Goal: Task Accomplishment & Management: Complete application form

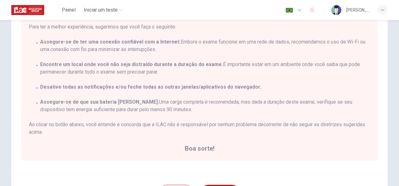
scroll to position [97, 0]
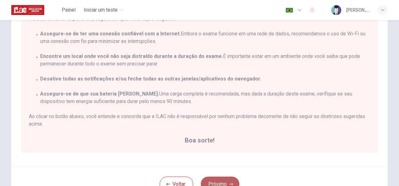
click at [224, 182] on button "Próximo" at bounding box center [220, 184] width 39 height 15
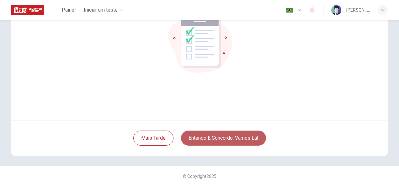
click at [214, 138] on button "Entendo e concordo. Vamos lá!" at bounding box center [223, 138] width 85 height 15
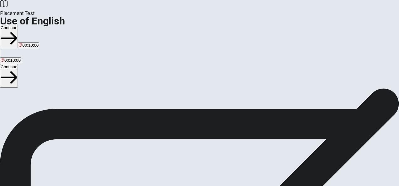
drag, startPoint x: 49, startPoint y: 94, endPoint x: 131, endPoint y: 93, distance: 81.8
click at [74, 93] on span "Use of English Section Directions" at bounding box center [37, 92] width 74 height 6
click at [154, 109] on div "Use of English Section Directions You will answer 30 questions in total: • 15 g…" at bounding box center [199, 148] width 399 height 120
drag, startPoint x: 36, startPoint y: 114, endPoint x: 45, endPoint y: 114, distance: 9.4
click at [45, 114] on span "You will answer 30 questions in total: • 15 grammar questions • 15 vocabulary q…" at bounding box center [77, 148] width 155 height 119
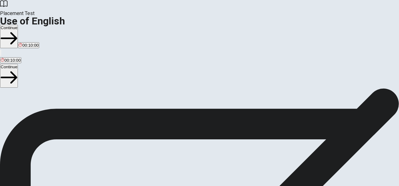
scroll to position [95, 0]
click at [18, 64] on button "Continue" at bounding box center [9, 76] width 18 height 24
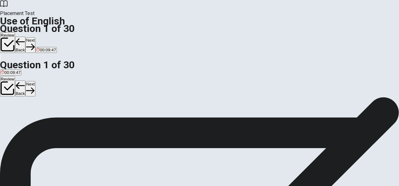
scroll to position [37, 0]
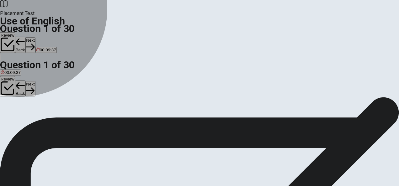
click at [4, 86] on button "A Is" at bounding box center [2, 81] width 4 height 11
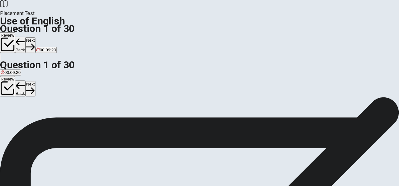
scroll to position [54, 0]
click at [35, 81] on button "Next" at bounding box center [30, 88] width 10 height 15
drag, startPoint x: 176, startPoint y: 64, endPoint x: 206, endPoint y: 64, distance: 29.8
click at [79, 64] on span "____ you going to the party tonight?" at bounding box center [39, 62] width 79 height 6
click at [26, 76] on span "Are" at bounding box center [23, 73] width 7 height 5
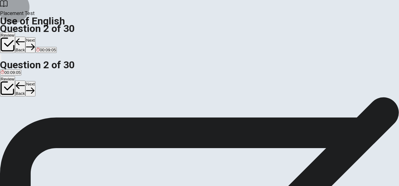
click at [35, 81] on button "Next" at bounding box center [30, 88] width 10 height 15
drag, startPoint x: 180, startPoint y: 63, endPoint x: 211, endPoint y: 61, distance: 31.4
click at [82, 61] on span "She ____ a letter to her friend [DATE]." at bounding box center [41, 62] width 82 height 6
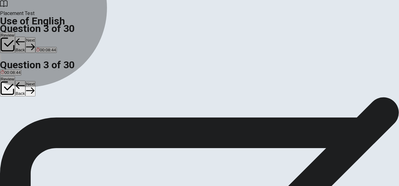
click at [10, 77] on button "A write" at bounding box center [5, 71] width 10 height 11
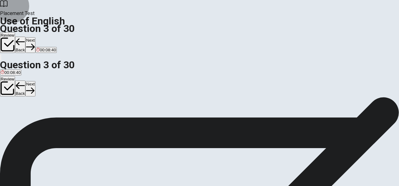
click at [35, 81] on button "Next" at bounding box center [30, 88] width 10 height 15
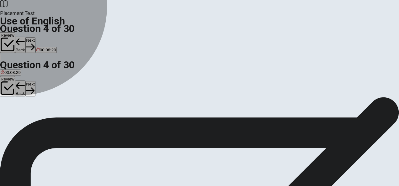
click at [21, 76] on span "going" at bounding box center [16, 73] width 10 height 5
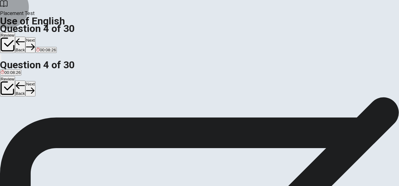
click at [35, 81] on button "Next" at bounding box center [30, 88] width 10 height 15
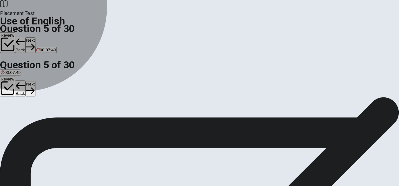
click at [9, 76] on span "read" at bounding box center [5, 73] width 8 height 5
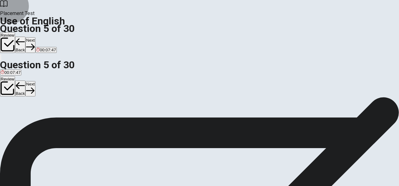
click at [35, 81] on button "Next" at bounding box center [30, 88] width 10 height 15
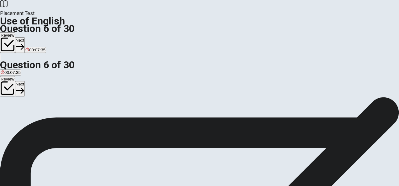
scroll to position [41, 0]
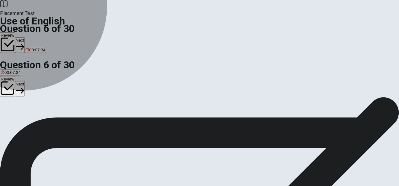
click at [12, 81] on span "house" at bounding box center [6, 79] width 11 height 5
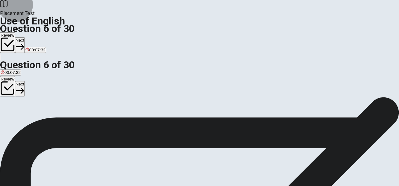
click at [25, 81] on button "Next" at bounding box center [20, 88] width 10 height 15
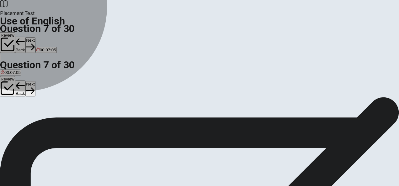
click at [20, 81] on span "clean" at bounding box center [15, 79] width 10 height 5
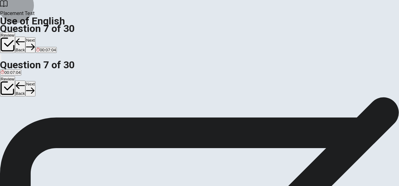
click at [35, 81] on button "Next" at bounding box center [30, 88] width 10 height 15
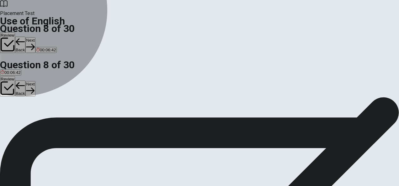
click at [38, 81] on span "take" at bounding box center [34, 79] width 8 height 5
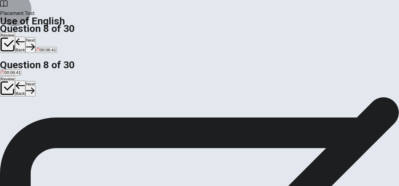
click at [35, 81] on button "Next" at bounding box center [30, 88] width 10 height 15
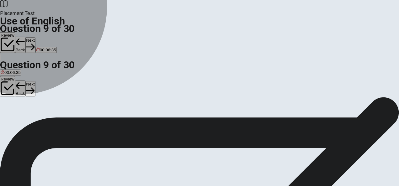
click at [30, 81] on span "eats" at bounding box center [27, 79] width 8 height 5
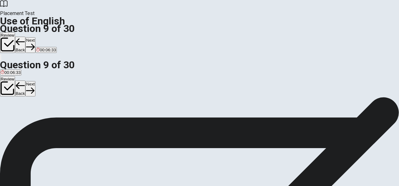
click at [35, 81] on button "Next" at bounding box center [30, 88] width 10 height 15
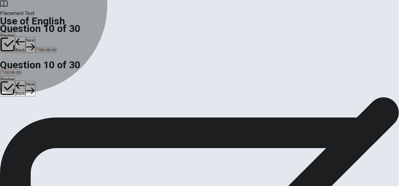
click at [42, 81] on span "call" at bounding box center [38, 79] width 6 height 5
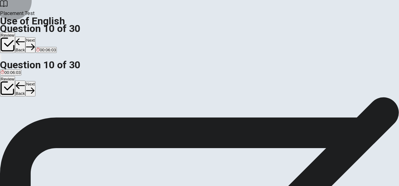
click at [35, 81] on button "Next" at bounding box center [30, 88] width 10 height 15
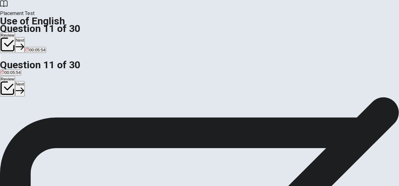
scroll to position [48, 0]
click at [17, 76] on span "has start" at bounding box center [9, 73] width 16 height 5
click at [25, 81] on button "Next" at bounding box center [20, 88] width 10 height 15
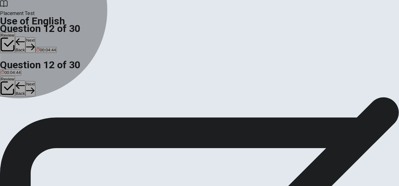
click at [4, 77] on button "A Is" at bounding box center [2, 71] width 4 height 11
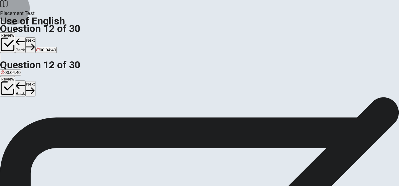
click at [35, 81] on button "Next" at bounding box center [30, 88] width 10 height 15
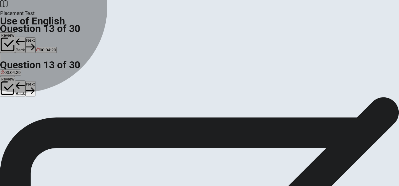
click at [26, 76] on span "Are" at bounding box center [22, 73] width 7 height 5
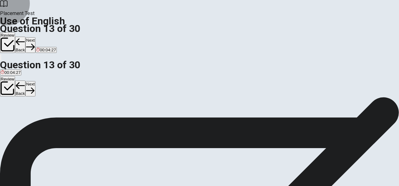
click at [35, 81] on button "Next" at bounding box center [30, 88] width 10 height 15
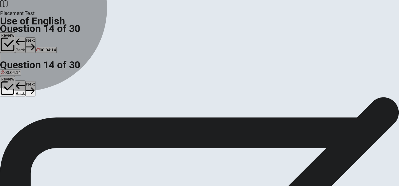
click at [11, 76] on span "forget" at bounding box center [6, 73] width 11 height 5
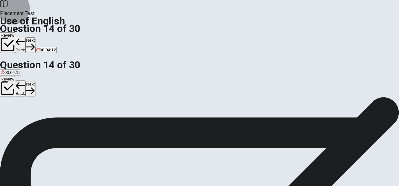
click at [35, 81] on button "Next" at bounding box center [30, 88] width 10 height 15
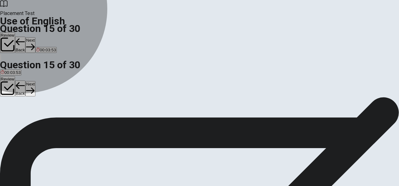
click at [9, 76] on span "sock" at bounding box center [5, 73] width 8 height 5
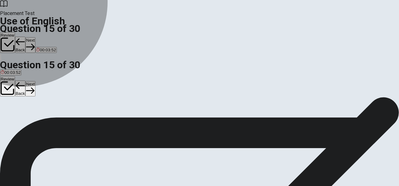
click at [21, 77] on button "B glove" at bounding box center [15, 71] width 11 height 11
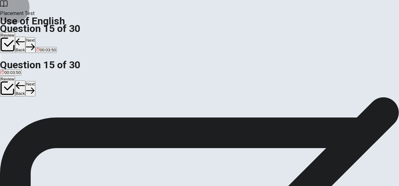
click at [35, 81] on button "Next" at bounding box center [30, 88] width 10 height 15
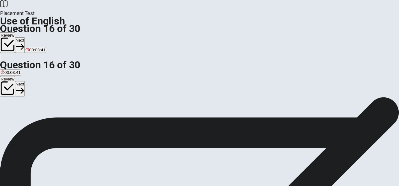
scroll to position [46, 0]
click at [11, 76] on span "study" at bounding box center [6, 73] width 10 height 5
click at [25, 81] on button "Next" at bounding box center [20, 88] width 10 height 15
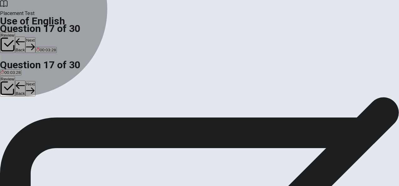
click at [40, 76] on span "fast" at bounding box center [36, 73] width 7 height 5
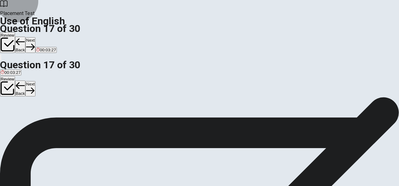
click at [35, 81] on button "Next" at bounding box center [30, 88] width 10 height 15
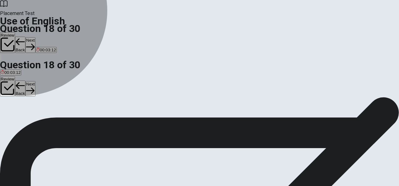
click at [27, 76] on span "thin" at bounding box center [23, 73] width 7 height 5
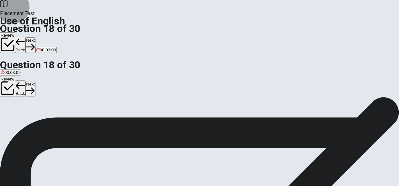
click at [35, 81] on button "Next" at bounding box center [30, 88] width 10 height 15
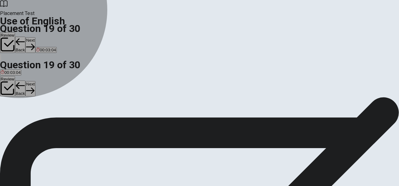
click at [39, 76] on span "dog" at bounding box center [35, 73] width 7 height 5
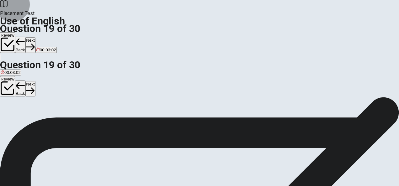
click at [35, 81] on button "Next" at bounding box center [30, 88] width 10 height 15
click at [34, 76] on span "are live" at bounding box center [27, 73] width 13 height 5
click at [35, 81] on button "Next" at bounding box center [30, 88] width 10 height 15
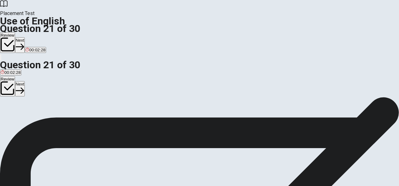
scroll to position [48, 0]
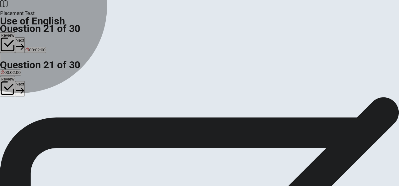
click at [8, 76] on span "Can" at bounding box center [5, 73] width 8 height 5
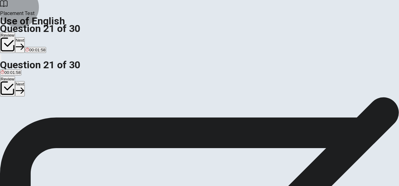
click at [24, 87] on icon "button" at bounding box center [20, 91] width 8 height 8
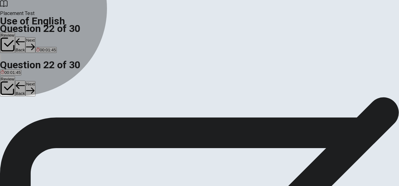
click at [7, 76] on span "sell" at bounding box center [4, 73] width 6 height 5
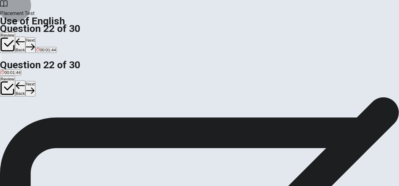
click at [35, 81] on button "Next" at bounding box center [30, 88] width 10 height 15
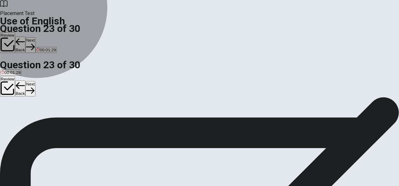
click at [23, 76] on span "will meeting" at bounding box center [12, 73] width 22 height 5
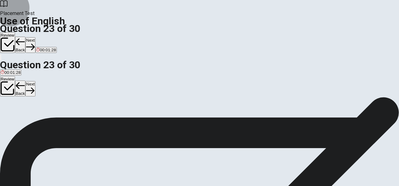
click at [35, 81] on button "Next" at bounding box center [30, 88] width 10 height 15
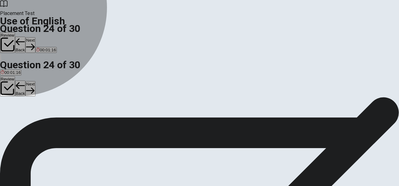
click at [19, 76] on span "are" at bounding box center [16, 73] width 6 height 5
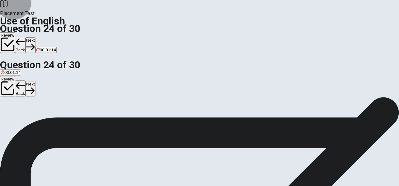
click at [35, 81] on button "Next" at bounding box center [30, 88] width 10 height 15
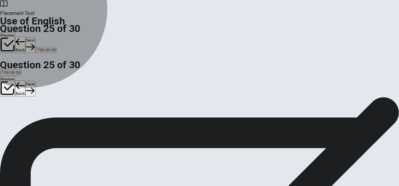
click at [44, 76] on span "watch" at bounding box center [38, 73] width 11 height 5
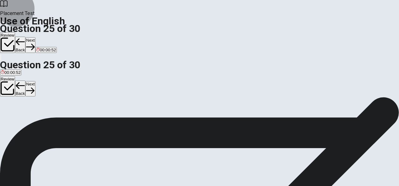
click at [35, 81] on button "Next" at bounding box center [30, 88] width 10 height 15
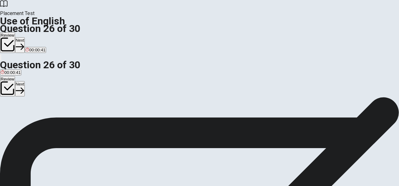
scroll to position [47, 0]
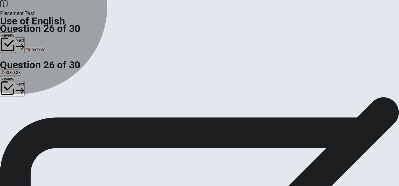
click at [11, 76] on span "reads" at bounding box center [6, 73] width 10 height 5
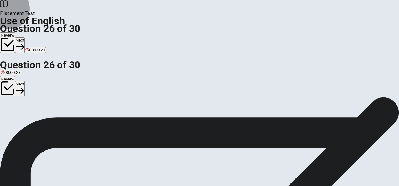
click at [25, 81] on button "Next" at bounding box center [20, 88] width 10 height 15
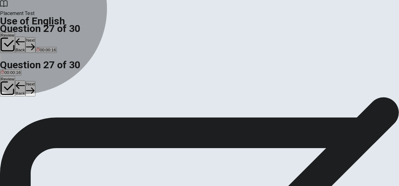
click at [19, 76] on span "blue" at bounding box center [15, 73] width 8 height 5
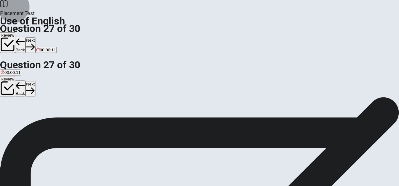
click at [35, 81] on button "Next" at bounding box center [30, 88] width 10 height 15
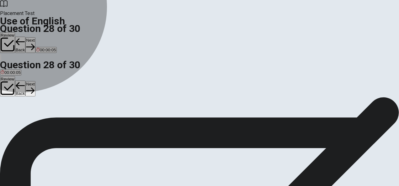
click at [57, 76] on span "apple" at bounding box center [51, 73] width 10 height 5
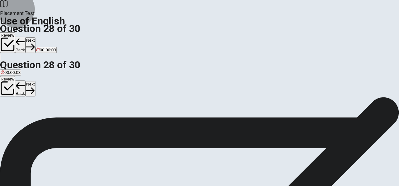
click at [35, 81] on button "Next" at bounding box center [30, 88] width 10 height 15
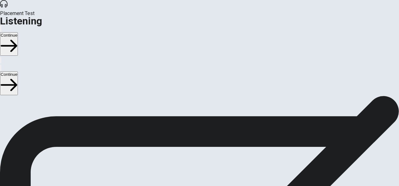
scroll to position [40, 0]
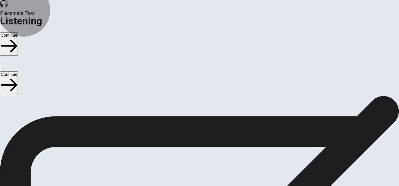
click at [18, 71] on button "Continue" at bounding box center [9, 83] width 18 height 24
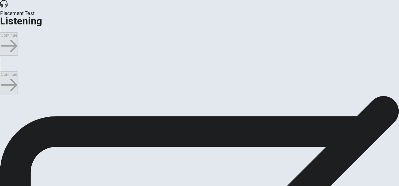
scroll to position [61, 0]
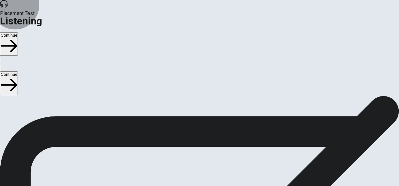
click at [18, 71] on button "Continue" at bounding box center [9, 83] width 18 height 24
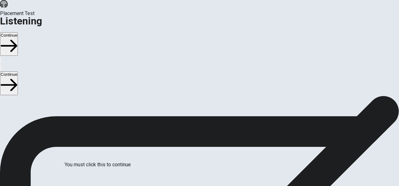
click at [1, 65] on button "button" at bounding box center [0, 68] width 1 height 6
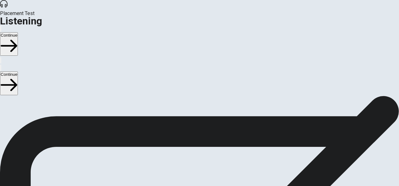
click at [359, 64] on div at bounding box center [199, 68] width 399 height 8
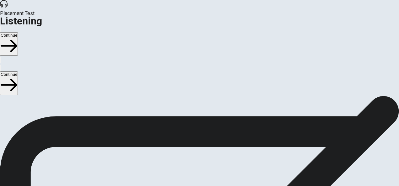
scroll to position [213, 0]
click at [18, 71] on button "Continue" at bounding box center [9, 83] width 18 height 24
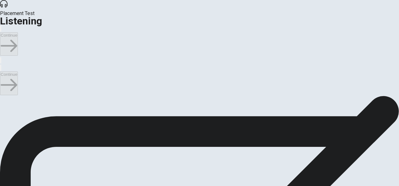
scroll to position [0, 0]
click at [1, 69] on icon "button" at bounding box center [1, 69] width 0 height 0
type input "5"
click at [4, 97] on input "checkbox" at bounding box center [2, 99] width 4 height 4
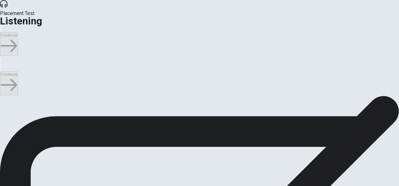
checkbox input "true"
type input "6"
click at [4, 97] on input "checkbox" at bounding box center [2, 99] width 4 height 4
checkbox input "false"
click at [8, 8] on icon at bounding box center [4, 4] width 8 height 8
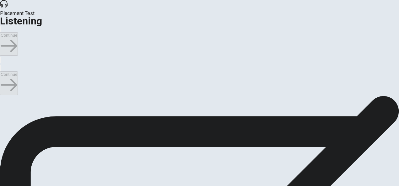
click at [308, 71] on div "Continue" at bounding box center [199, 83] width 399 height 24
click at [363, 71] on div "Continue" at bounding box center [199, 83] width 399 height 24
type input "19"
click at [4, 97] on input "checkbox" at bounding box center [2, 99] width 4 height 4
checkbox input "true"
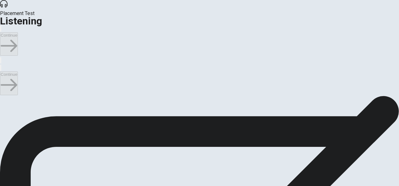
scroll to position [35, 0]
drag, startPoint x: 153, startPoint y: 152, endPoint x: 167, endPoint y: 153, distance: 14.5
type input "22"
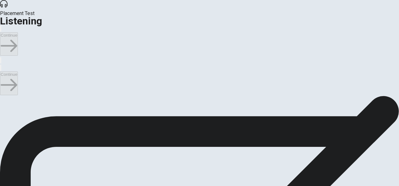
click at [4, 97] on input "checkbox" at bounding box center [2, 99] width 4 height 4
checkbox input "false"
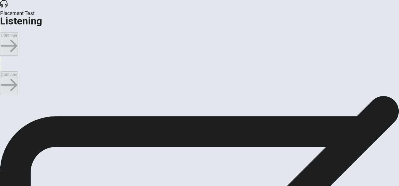
scroll to position [223, 0]
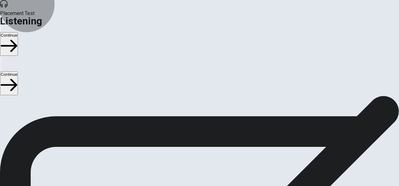
click at [18, 71] on button "Continue" at bounding box center [9, 83] width 18 height 24
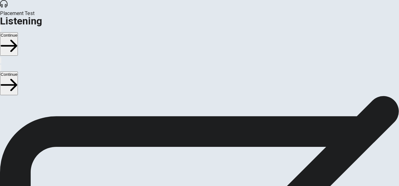
scroll to position [213, 0]
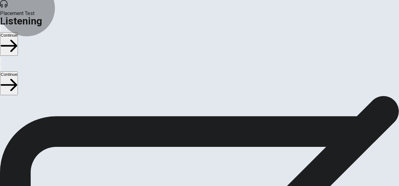
click at [18, 71] on button "Continue" at bounding box center [9, 83] width 18 height 24
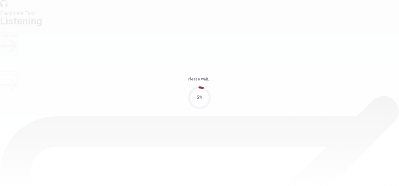
scroll to position [0, 0]
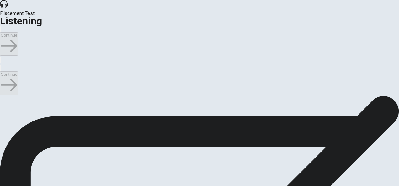
scroll to position [129, 0]
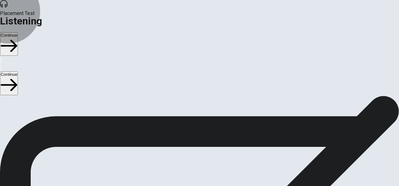
click at [18, 71] on button "Continue" at bounding box center [9, 83] width 18 height 24
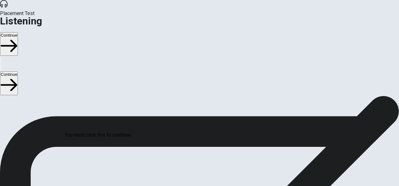
scroll to position [48, 0]
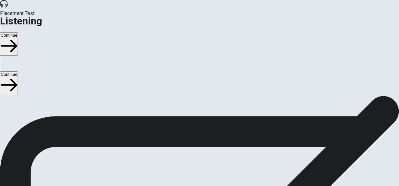
scroll to position [0, 0]
click at [18, 71] on button "Continue" at bounding box center [9, 83] width 18 height 24
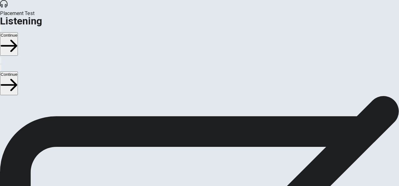
click at [4, 97] on input "checkbox" at bounding box center [2, 99] width 4 height 4
checkbox input "true"
type input "16"
click at [4, 97] on input "checkbox" at bounding box center [2, 99] width 4 height 4
checkbox input "false"
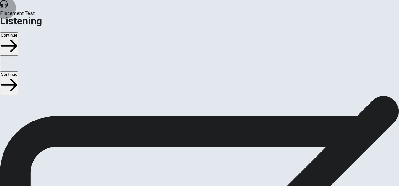
click at [1, 65] on button "button" at bounding box center [0, 68] width 1 height 6
click at [30, 17] on h1 "Listening" at bounding box center [199, 21] width 399 height 8
click at [8, 8] on icon at bounding box center [4, 4] width 8 height 8
click at [38, 10] on span "Placement Test" at bounding box center [199, 14] width 399 height 8
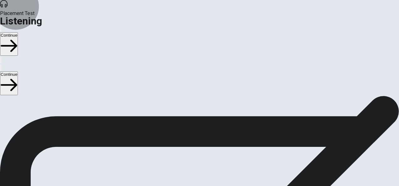
click at [18, 71] on button "Continue" at bounding box center [9, 83] width 18 height 24
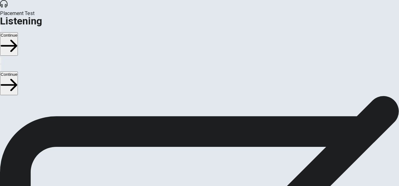
scroll to position [52, 0]
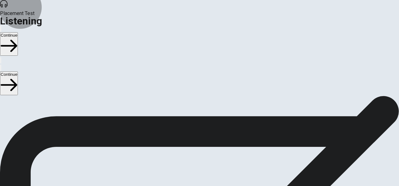
click at [18, 71] on button "Continue" at bounding box center [9, 83] width 18 height 24
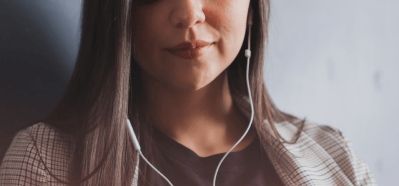
drag, startPoint x: 40, startPoint y: 84, endPoint x: 92, endPoint y: 107, distance: 56.2
click at [92, 107] on div "The Speaking Section will begin soon. Use a headset if available (recommended f…" at bounding box center [199, 130] width 399 height 68
drag, startPoint x: 46, startPoint y: 118, endPoint x: 93, endPoint y: 136, distance: 50.7
click at [93, 136] on span "Use a headset if available (recommended for best audio quality). Ensure your mi…" at bounding box center [70, 129] width 141 height 51
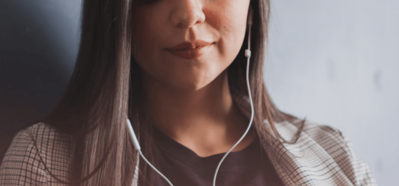
click at [18, 71] on button "Continue" at bounding box center [9, 83] width 18 height 24
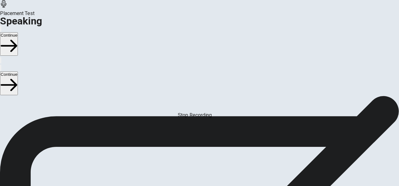
click at [199, 116] on div "Stop Recording" at bounding box center [195, 116] width 34 height 8
click at [198, 81] on icon "Play Audio" at bounding box center [196, 78] width 6 height 8
click at [192, 81] on icon "Record Again" at bounding box center [195, 78] width 8 height 8
click at [198, 76] on icon at bounding box center [199, 64] width 16 height 22
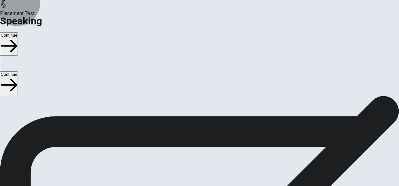
click at [18, 71] on button "Continue" at bounding box center [9, 83] width 18 height 24
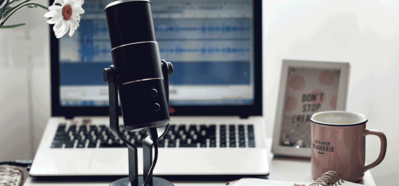
scroll to position [39, 0]
drag, startPoint x: 33, startPoint y: 62, endPoint x: 72, endPoint y: 61, distance: 38.9
click at [72, 66] on span "The Speaking Test will start now. There are 3 questions in this section. • 1 qu…" at bounding box center [115, 110] width 230 height 89
click at [71, 66] on span "The Speaking Test will start now. There are 3 questions in this section. • 1 qu…" at bounding box center [115, 110] width 230 height 89
drag, startPoint x: 41, startPoint y: 98, endPoint x: 70, endPoint y: 98, distance: 29.5
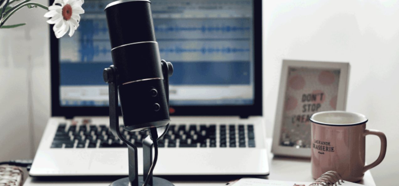
click at [70, 98] on span "The Speaking Test will start now. There are 3 questions in this section. • 1 qu…" at bounding box center [115, 110] width 230 height 89
click at [18, 71] on button "Continue" at bounding box center [9, 83] width 18 height 24
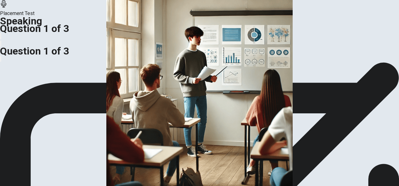
scroll to position [80, 0]
click at [188, 70] on img at bounding box center [199, 93] width 399 height 186
drag, startPoint x: 64, startPoint y: 102, endPoint x: 134, endPoint y: 103, distance: 70.2
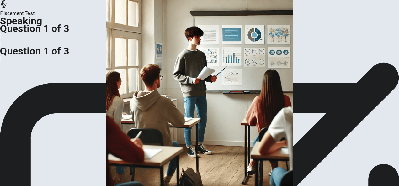
drag, startPoint x: 143, startPoint y: 103, endPoint x: 175, endPoint y: 103, distance: 31.4
drag, startPoint x: 192, startPoint y: 102, endPoint x: 209, endPoint y: 102, distance: 16.6
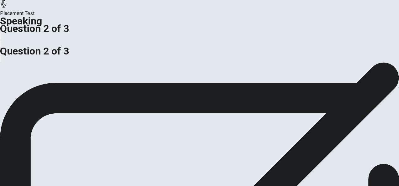
drag, startPoint x: 395, startPoint y: 150, endPoint x: 399, endPoint y: 132, distance: 18.9
click at [399, 132] on html "This site uses cookies, as explained in our Privacy Policy . If you agree to th…" at bounding box center [199, 93] width 399 height 186
drag, startPoint x: 395, startPoint y: 95, endPoint x: 398, endPoint y: 129, distance: 33.3
click at [398, 62] on div "Do you give presentations? What do you talk about? For example, do you talk abo…" at bounding box center [199, 62] width 399 height 0
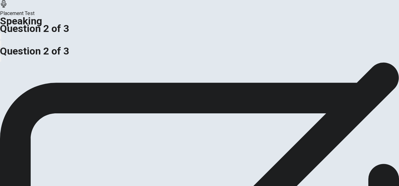
scroll to position [143, 0]
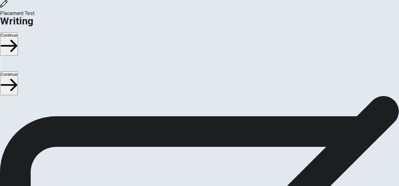
scroll to position [71, 0]
click at [18, 71] on button "Continue" at bounding box center [9, 83] width 18 height 24
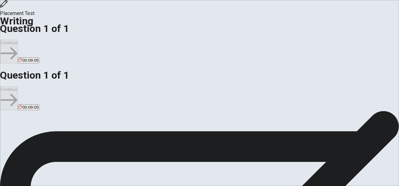
scroll to position [103, 0]
type textarea "i"
type textarea "x"
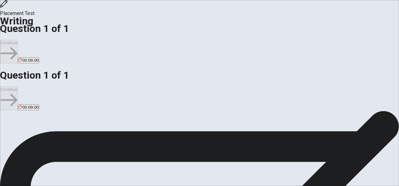
type textarea "i"
type textarea "x"
type textarea "i"
type textarea "x"
type textarea "I"
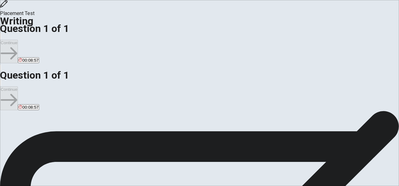
type textarea "x"
type textarea "I"
type textarea "x"
type textarea "I c"
type textarea "x"
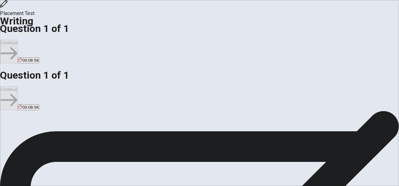
type textarea "I ca"
type textarea "x"
type textarea "I can"
type textarea "x"
type textarea "I can"
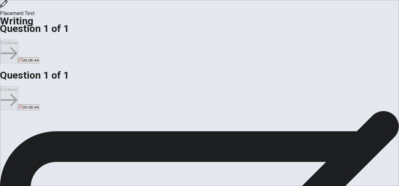
type textarea "x"
type textarea "I can e"
type textarea "x"
type textarea "I can"
type textarea "x"
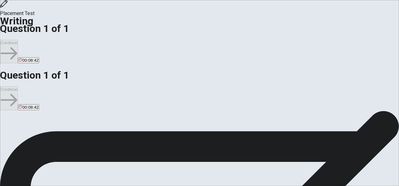
type textarea "I can a"
type textarea "x"
type textarea "I can"
type textarea "x"
type textarea "I can"
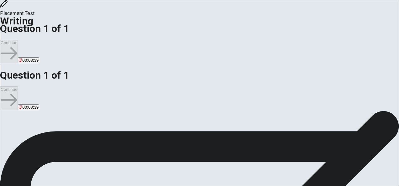
type textarea "x"
type textarea "I can i"
type textarea "x"
type textarea "I can i"
type textarea "x"
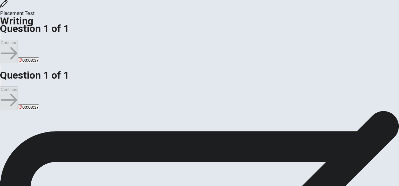
type textarea "I can i n"
type textarea "x"
type textarea "I can i ne"
type textarea "x"
type textarea "I can i nee"
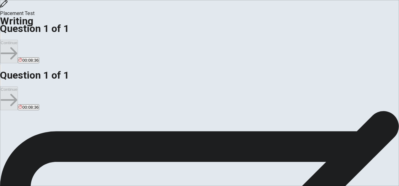
type textarea "x"
type textarea "I can i need"
type textarea "x"
type textarea "I can i need"
type textarea "x"
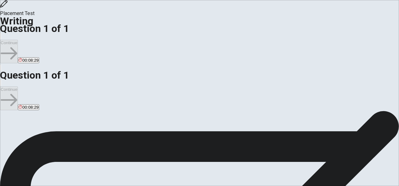
type textarea "I can i need i"
type textarea "x"
type textarea "I can i need in"
type textarea "x"
type textarea "I can i need i"
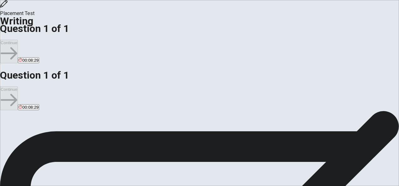
type textarea "x"
type textarea "I can i need"
type textarea "x"
type textarea "I can i need s"
type textarea "x"
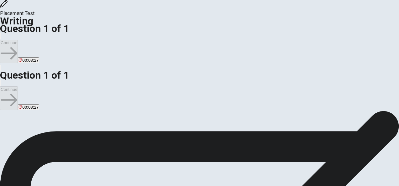
type textarea "I can i need sp"
type textarea "x"
type textarea "I can i need spi"
type textarea "x"
type textarea "I can i need spin"
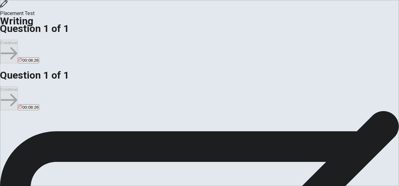
type textarea "x"
type textarea "I can i need spi"
type textarea "x"
type textarea "I can i need sp"
type textarea "x"
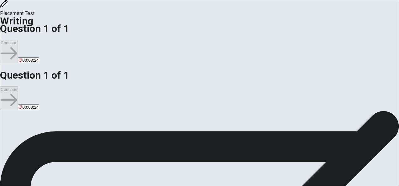
type textarea "I can i need spk"
type textarea "x"
type textarea "I can i need spki"
type textarea "x"
type textarea "I can i need spkin"
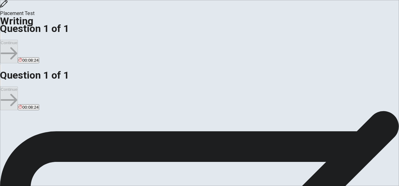
type textarea "x"
type textarea "I can i need spking"
type textarea "x"
type textarea "I can i need spking"
type textarea "x"
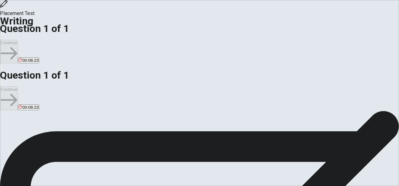
type textarea "I can i need spking i"
type textarea "x"
type textarea "I can i need spking in"
type textarea "x"
type textarea "I can i need spking ing"
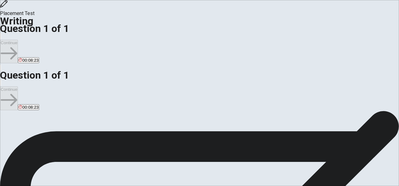
type textarea "x"
type textarea "I can i need spking ingl"
type textarea "x"
type textarea "I can i need spking [PERSON_NAME]"
type textarea "x"
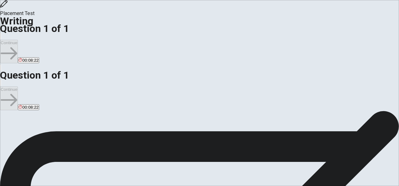
type textarea "I can i need spking ingles"
type textarea "x"
type textarea "I can i need spking ingles."
type textarea "x"
type textarea "I can i need spking ingles."
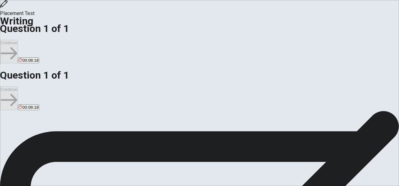
type textarea "x"
type textarea "I can i need spking ingles. T"
type textarea "x"
type textarea "I can i need spking ingles. To"
type textarea "x"
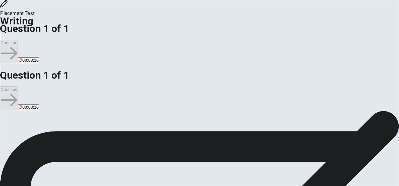
type textarea "I can i need spking ingles. To"
type textarea "x"
type textarea "I can i need spking ingles. To c"
type textarea "x"
type textarea "I can i need spking ingles. To co"
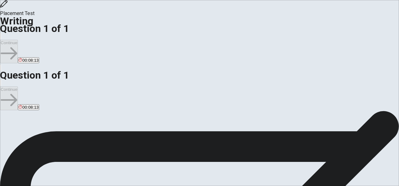
type textarea "x"
type textarea "I can i need spking ingles. To com"
type textarea "x"
type textarea "I can i need spking ingles. To comu"
type textarea "x"
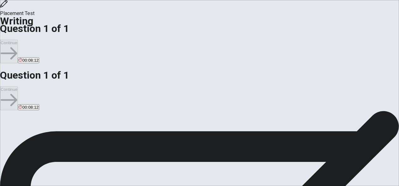
type textarea "I can i need spking ingles. To comun"
type textarea "x"
type textarea "I can i need spking ingles. To comuni"
type textarea "x"
type textarea "I can i need spking ingles. To comunic"
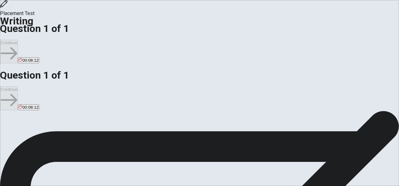
type textarea "x"
type textarea "I can i need spking ingles. To comunica"
type textarea "x"
type textarea "I can i need spking ingles. To comunicat"
type textarea "x"
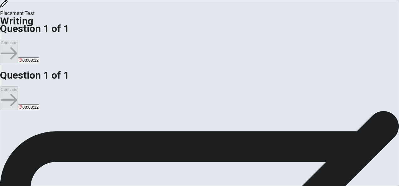
type textarea "I can i need spking ingles. To comunicati"
type textarea "x"
type textarea "I can i need spking ingles. To comunicatio"
type textarea "x"
type textarea "I can i need spking ingles. To comunication"
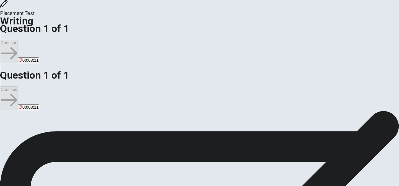
type textarea "x"
type textarea "I can i need spking ingles. To comunication"
type textarea "x"
type textarea "I can i need spking ingles. To comunication e"
type textarea "x"
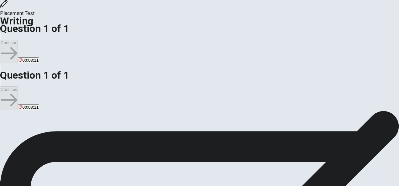
type textarea "I can i need spking ingles. To comunication"
type textarea "x"
type textarea "I can i need spking ingles. To comunication i"
type textarea "x"
type textarea "I can i need spking ingles. To comunication in"
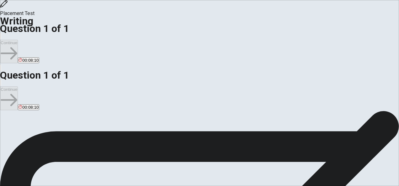
type textarea "x"
type textarea "I can i need spking ingles. To comunication in"
type textarea "x"
type textarea "I can i need spking ingles. To comunication in w"
type textarea "x"
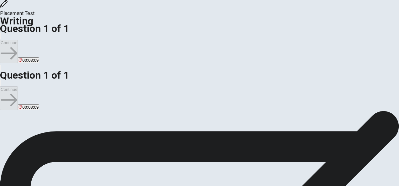
type textarea "I can i need spking ingles. To comunication in wo"
type textarea "x"
type textarea "I can i need spking ingles. To comunication in wor"
type textarea "x"
type textarea "I can i need spking ingles. To comunication in work"
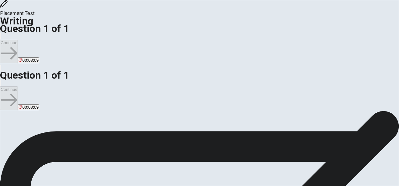
type textarea "x"
type textarea "I can i need spking ingles. To comunication in work,"
type textarea "x"
type textarea "I can i need spking ingles. To comunication in work,"
type textarea "x"
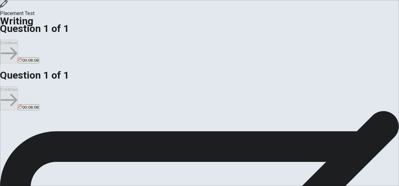
type textarea "I can i need spking ingles. To comunication in work, i"
type textarea "x"
type textarea "I can i need spking ingles. To comunication in work, in"
type textarea "x"
type textarea "I can i need spking ingles. To comunication in work, in"
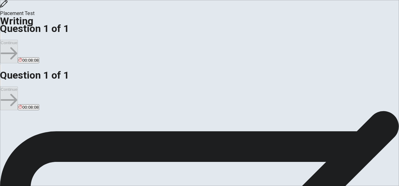
type textarea "x"
type textarea "I can i need spking ingles. To comunication in work, in m"
type textarea "x"
type textarea "I can i need spking ingles. To comunication in work, in [GEOGRAPHIC_DATA]"
type textarea "x"
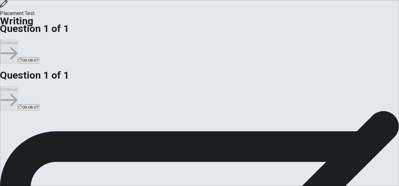
type textarea "I can i need spking ingles. To comunication in work, in m"
type textarea "x"
type textarea "I can i need spking ingles. To comunication in work, in my"
type textarea "x"
type textarea "I can i need spking ingles. To comunication in work, in my"
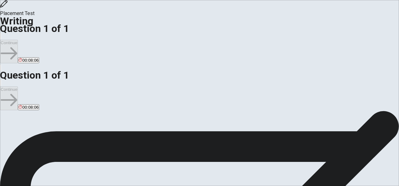
type textarea "x"
type textarea "I can i need spking ingles. To comunication in work, in my j"
type textarea "x"
type textarea "I can i need spking ingles. To comunication in work, in my jo"
type textarea "x"
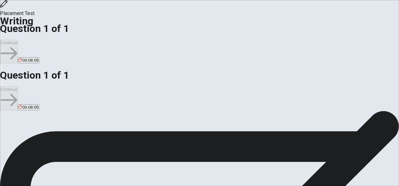
type textarea "I can i need spking ingles. To comunication in work, in my job"
type textarea "x"
type textarea "I can i need spking ingles. To comunication in work, in my job"
type textarea "x"
type textarea "I can i need spking ingles. To comunication in work, in my job w"
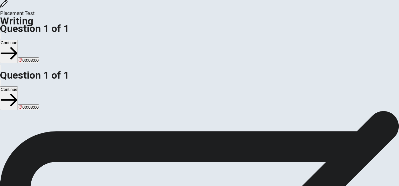
type textarea "x"
type textarea "I can i need spking ingles. To comunication in work, in my job wh"
type textarea "x"
type textarea "I can i need spking ingles. To comunication in work, in my job whi"
type textarea "x"
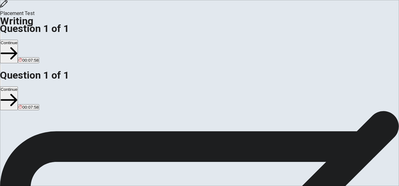
type textarea "I can i need spking ingles. To comunication in work, in my job whic"
type textarea "x"
type textarea "I can i need spking ingles. To comunication in work, in my job which"
type textarea "x"
type textarea "I can i need spking ingles. To comunication in work, in my job which"
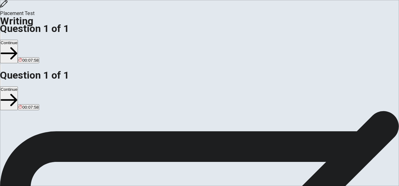
type textarea "x"
type textarea "I can i need spking ingles. To comunication in work, in my job which m"
type textarea "x"
type textarea "I can i need spking ingles. To comunication in work, in my job which ma"
type textarea "x"
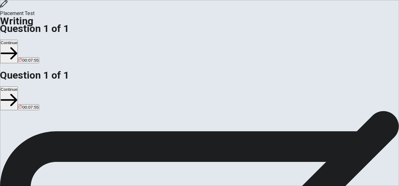
type textarea "I can i need spking ingles. To comunication in work, in my job which m"
type textarea "x"
type textarea "I can i need spking ingles. To comunication in work, in my job which my"
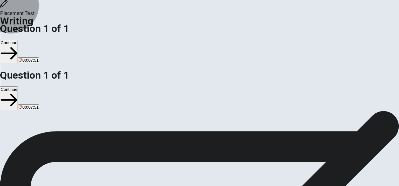
click at [18, 87] on button "Continue" at bounding box center [9, 99] width 18 height 24
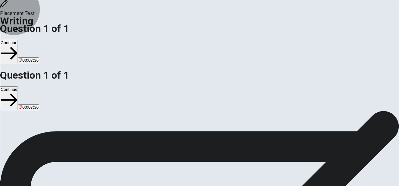
click at [18, 87] on button "Continue" at bounding box center [9, 99] width 18 height 24
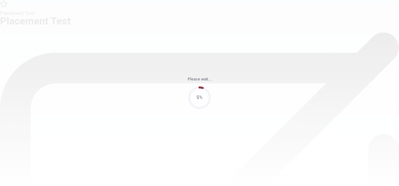
scroll to position [0, 0]
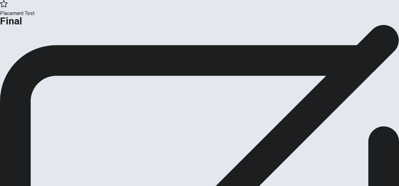
click at [25, 56] on button "Continue" at bounding box center [12, 51] width 25 height 8
